Goal: Information Seeking & Learning: Learn about a topic

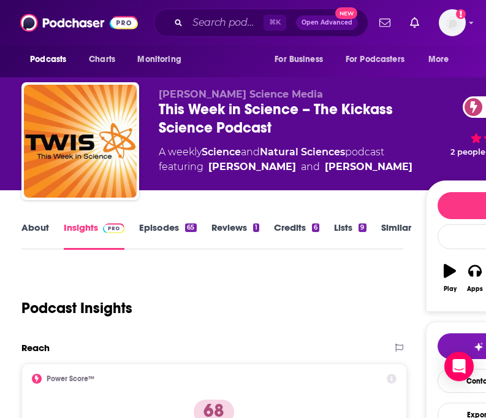
click at [164, 229] on link "Episodes 65" at bounding box center [167, 235] width 57 height 28
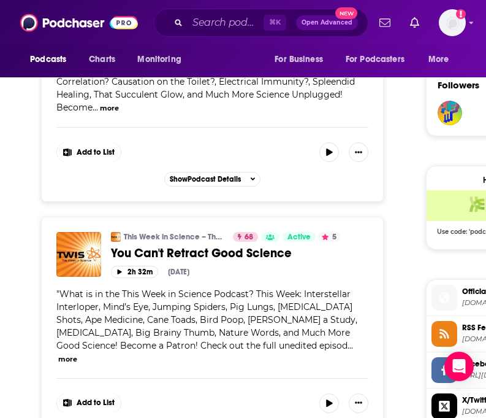
scroll to position [876, 0]
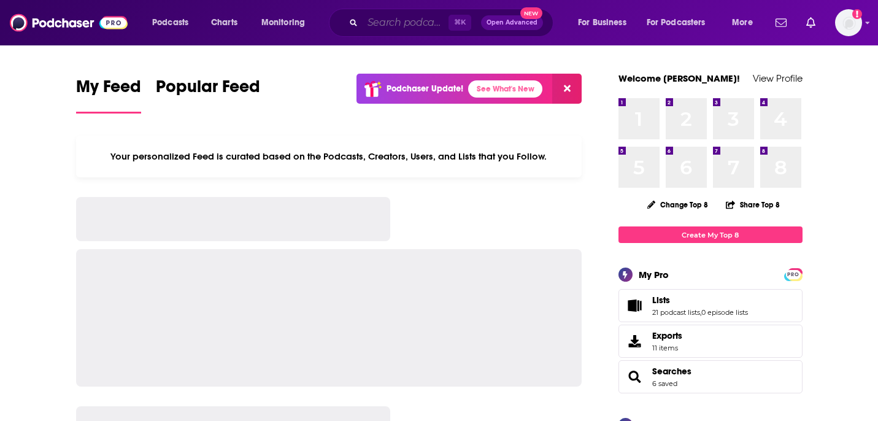
click at [370, 14] on input "Search podcasts, credits, & more..." at bounding box center [406, 23] width 86 height 20
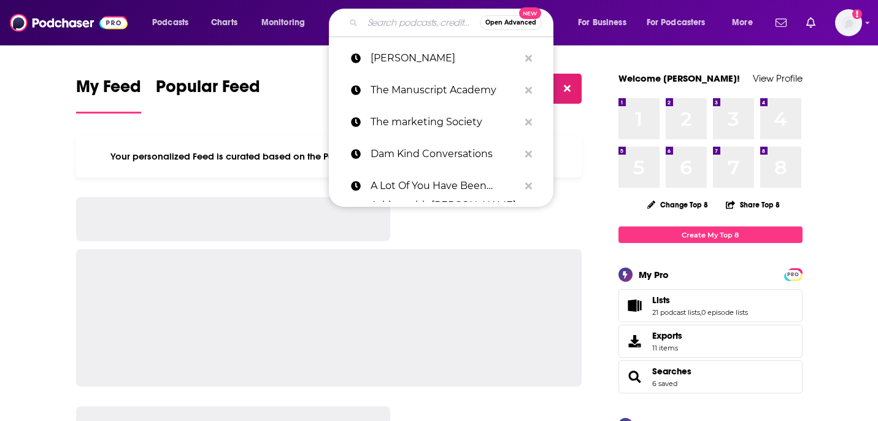
paste input "The Daily Zeitgeist"
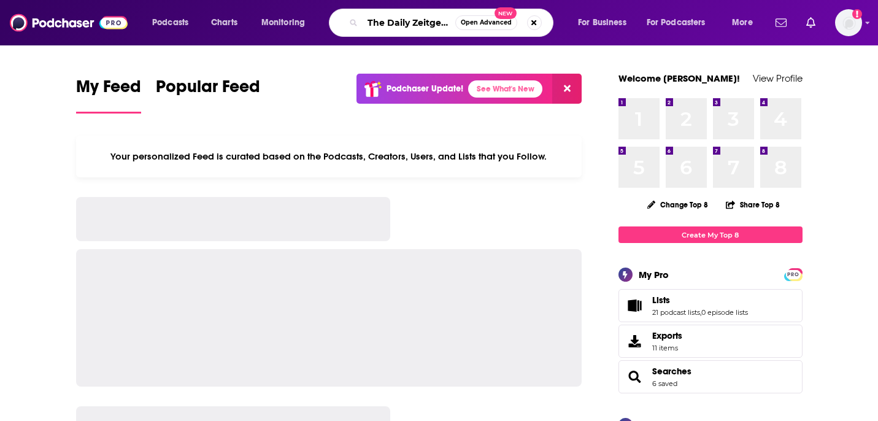
scroll to position [0, 2]
type input "The Daily Zeitgeist"
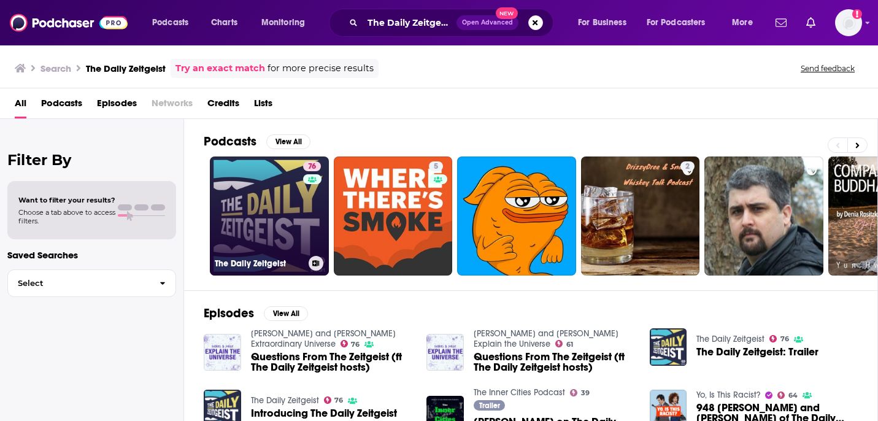
click at [280, 213] on link "76 The Daily Zeitgeist" at bounding box center [269, 215] width 119 height 119
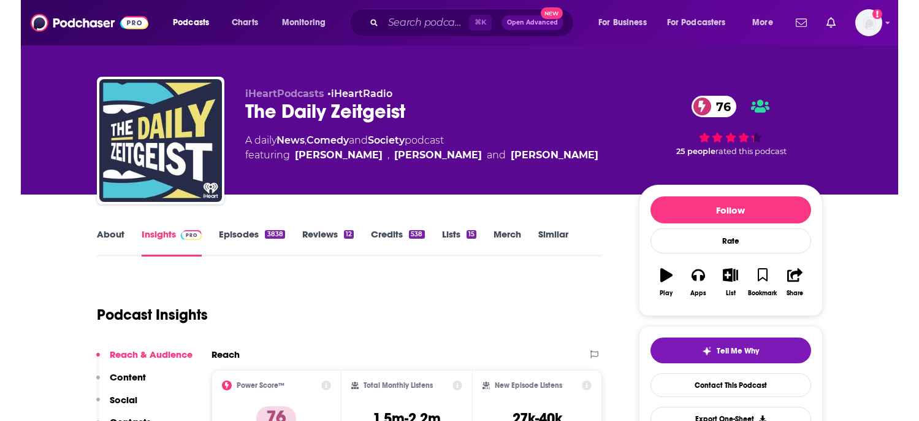
scroll to position [43, 0]
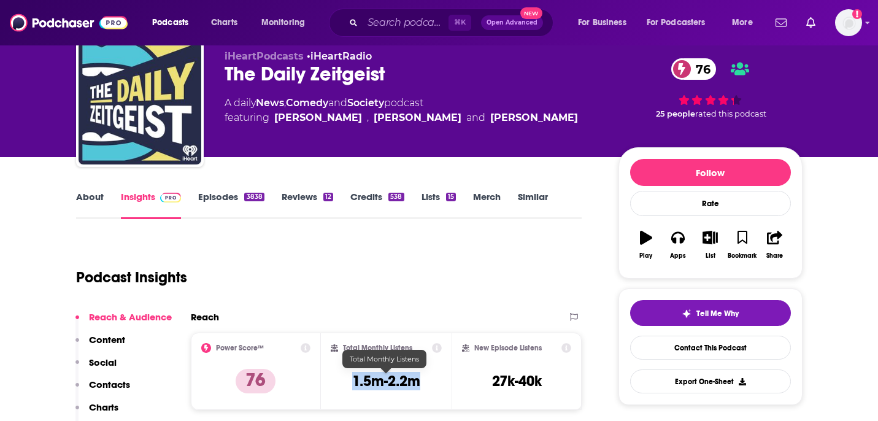
drag, startPoint x: 421, startPoint y: 382, endPoint x: 343, endPoint y: 380, distance: 78.5
click at [343, 380] on div "Total Monthly Listens 1.5m-2.2m" at bounding box center [386, 371] width 111 height 56
copy h3 "1.5m-2.2m"
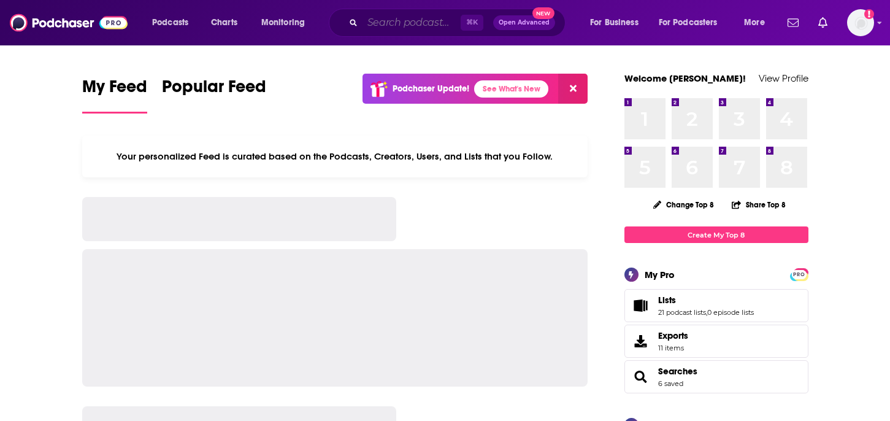
click at [407, 15] on input "Search podcasts, credits, & more..." at bounding box center [412, 23] width 98 height 20
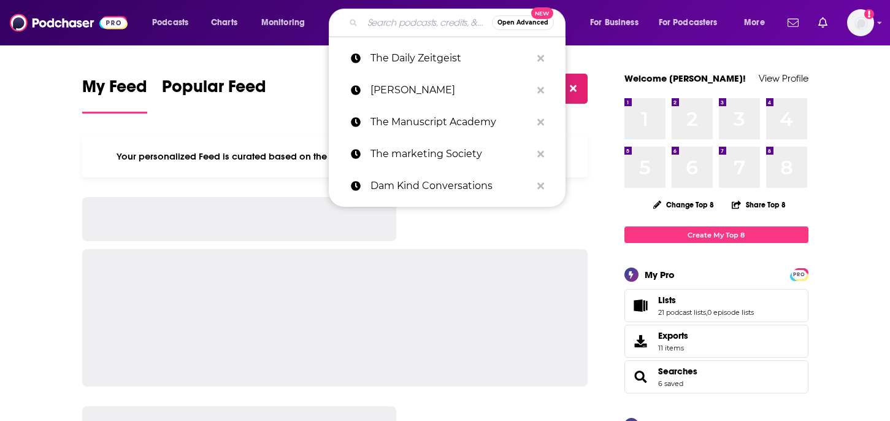
paste input "The Exit Strategy"
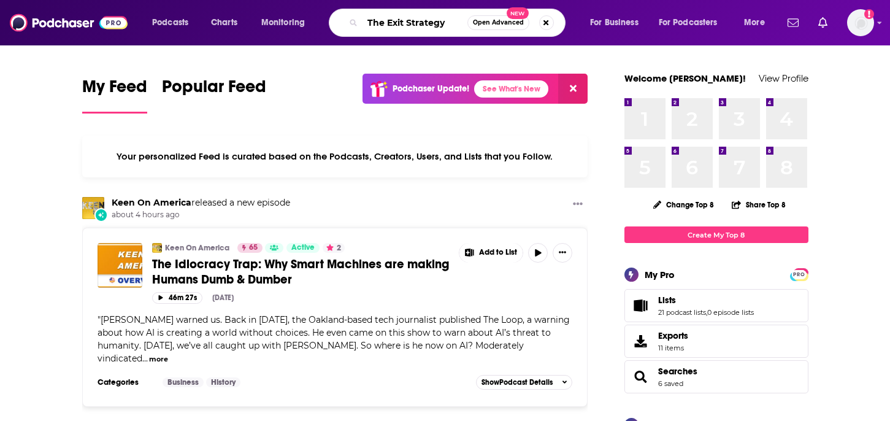
type input "The Exit Strategy"
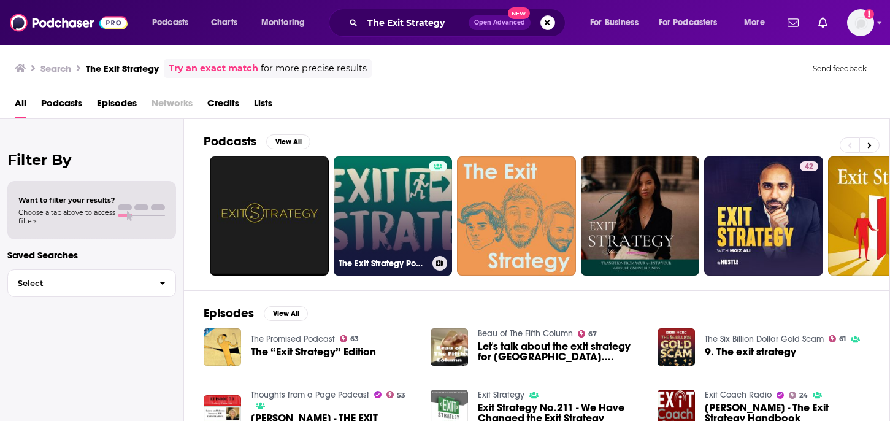
click at [401, 196] on link "The Exit Strategy Podcast" at bounding box center [393, 215] width 119 height 119
